Goal: Task Accomplishment & Management: Manage account settings

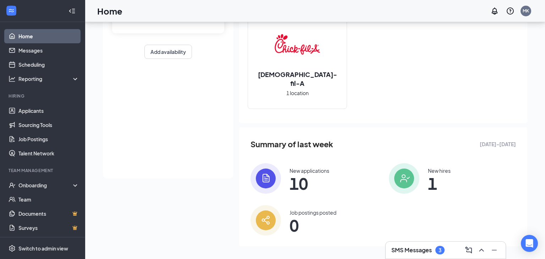
scroll to position [88, 0]
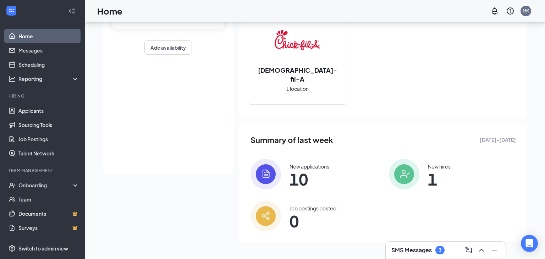
click at [297, 180] on span "10" at bounding box center [310, 179] width 40 height 13
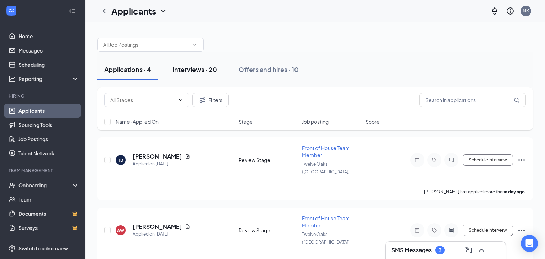
click at [205, 71] on div "Interviews · 20" at bounding box center [194, 69] width 45 height 9
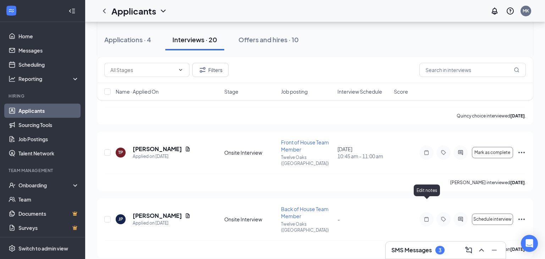
scroll to position [740, 0]
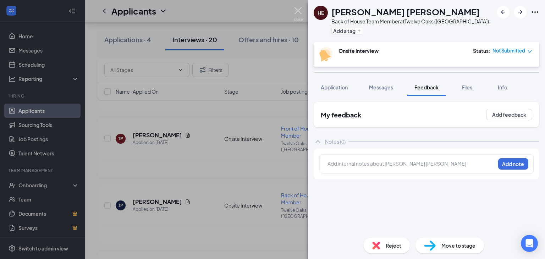
click at [300, 8] on img at bounding box center [298, 14] width 9 height 14
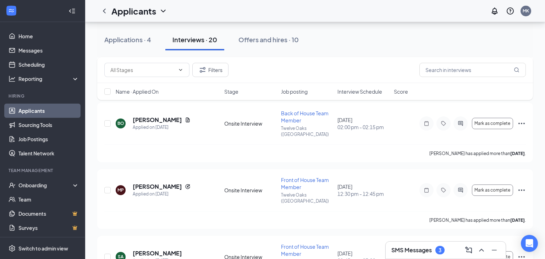
scroll to position [493, 0]
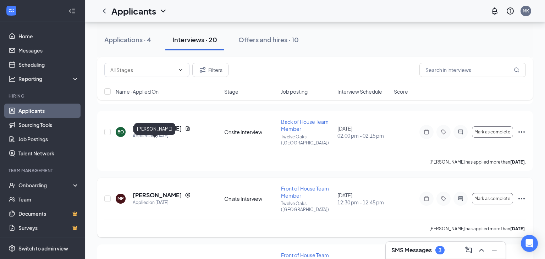
click at [155, 191] on h5 "[PERSON_NAME]" at bounding box center [157, 195] width 49 height 8
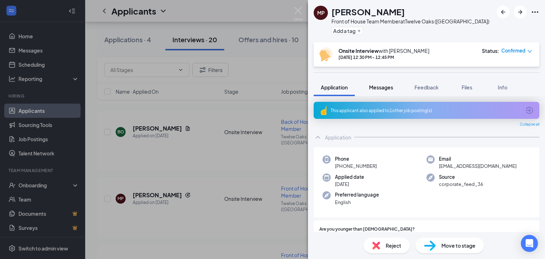
click at [383, 86] on span "Messages" at bounding box center [381, 87] width 24 height 6
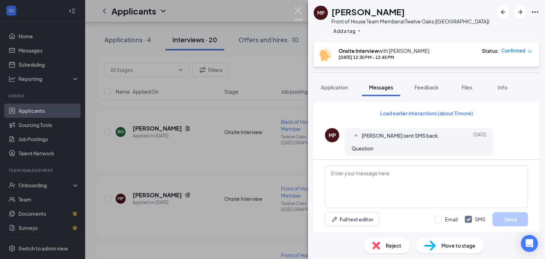
click at [300, 11] on img at bounding box center [298, 14] width 9 height 14
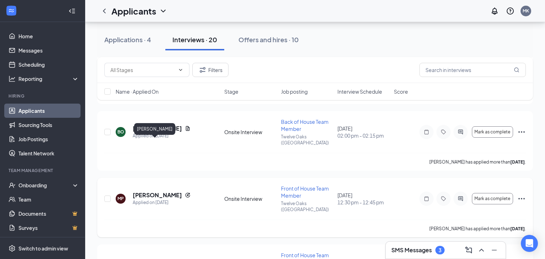
click at [141, 191] on h5 "[PERSON_NAME]" at bounding box center [157, 195] width 49 height 8
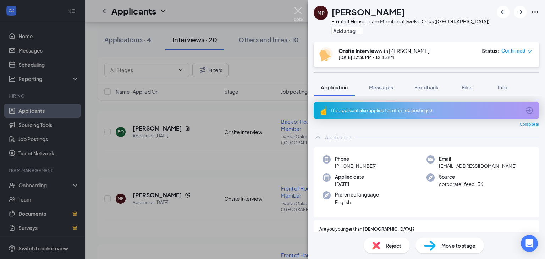
click at [297, 7] on img at bounding box center [298, 14] width 9 height 14
